Goal: Transaction & Acquisition: Purchase product/service

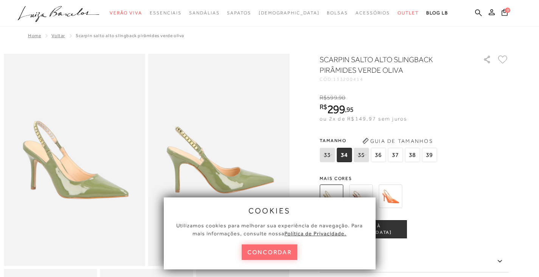
click at [290, 246] on button "concordar" at bounding box center [270, 252] width 56 height 16
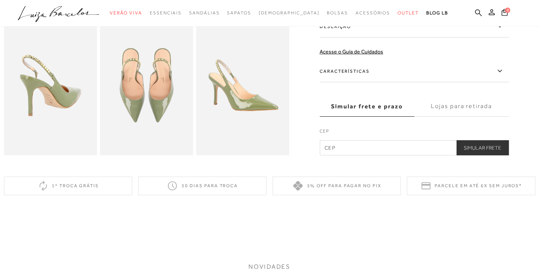
scroll to position [227, 0]
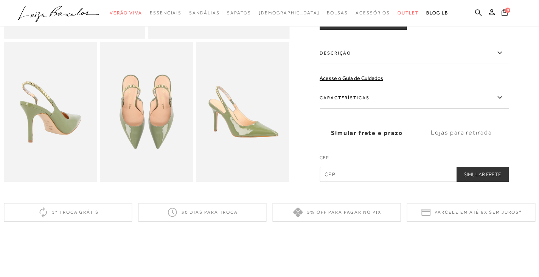
click at [502, 102] on icon at bounding box center [499, 97] width 9 height 9
click at [0, 0] on input "Características" at bounding box center [0, 0] width 0 height 0
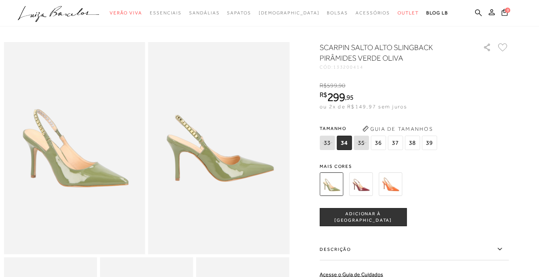
scroll to position [0, 0]
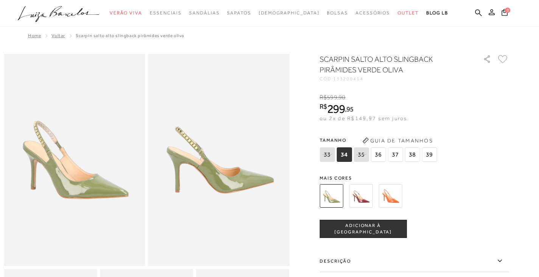
click at [66, 14] on icon at bounding box center [58, 11] width 17 height 11
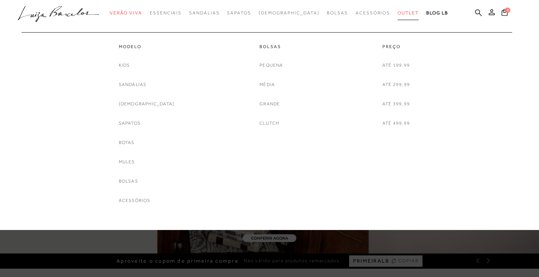
click at [398, 14] on span "Outlet" at bounding box center [408, 12] width 21 height 5
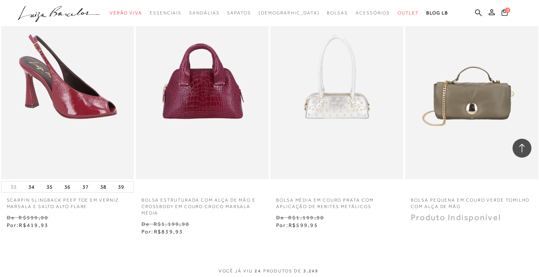
scroll to position [1438, 0]
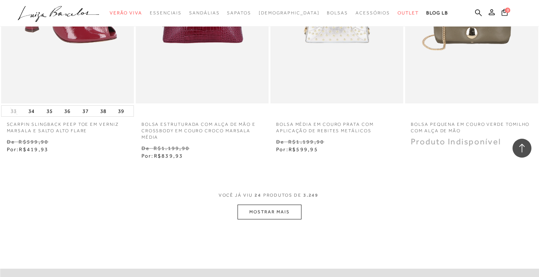
click at [251, 212] on button "MOSTRAR MAIS" at bounding box center [270, 211] width 64 height 15
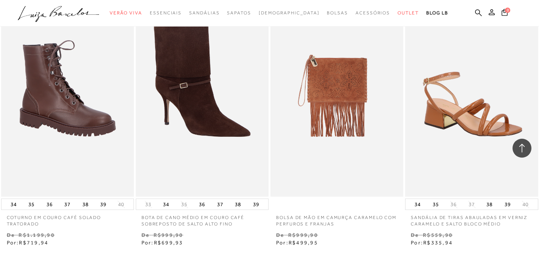
scroll to position [2953, 0]
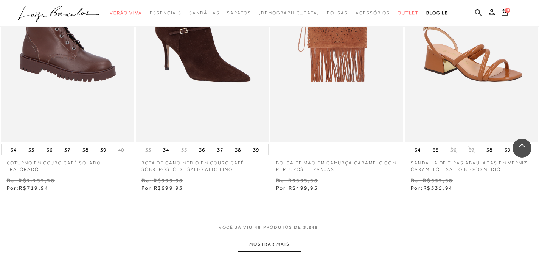
click at [255, 242] on button "MOSTRAR MAIS" at bounding box center [270, 244] width 64 height 15
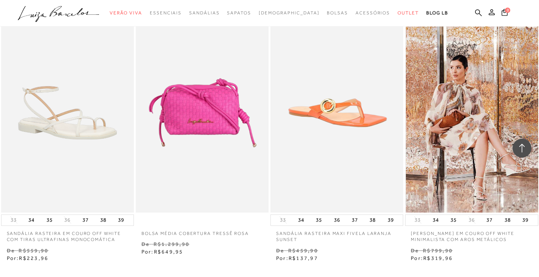
scroll to position [4580, 0]
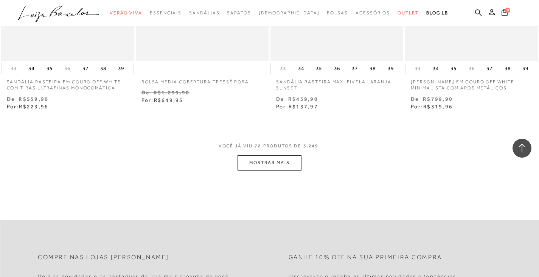
click at [289, 157] on button "MOSTRAR MAIS" at bounding box center [270, 162] width 64 height 15
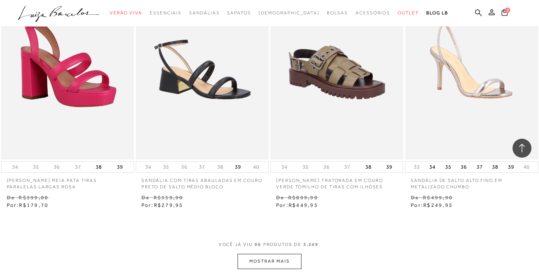
scroll to position [6056, 0]
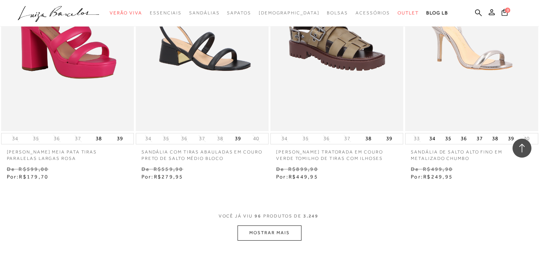
click at [277, 229] on button "MOSTRAR MAIS" at bounding box center [270, 232] width 64 height 15
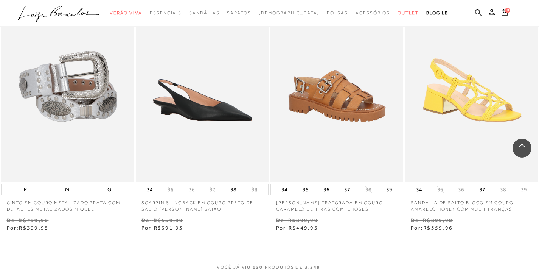
scroll to position [7646, 0]
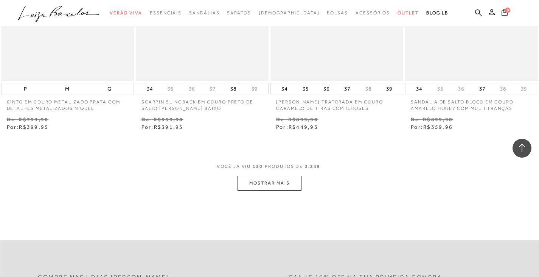
click at [248, 180] on button "MOSTRAR MAIS" at bounding box center [270, 183] width 64 height 15
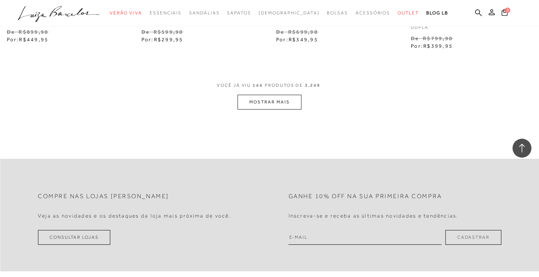
scroll to position [9274, 0]
click at [291, 98] on button "MOSTRAR MAIS" at bounding box center [270, 101] width 64 height 15
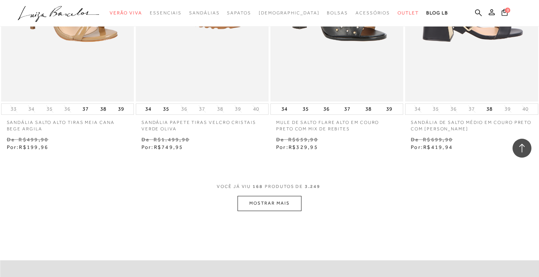
scroll to position [10826, 0]
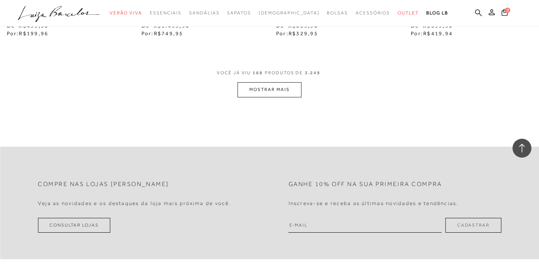
click at [271, 89] on button "MOSTRAR MAIS" at bounding box center [270, 89] width 64 height 15
